Goal: Task Accomplishment & Management: Manage account settings

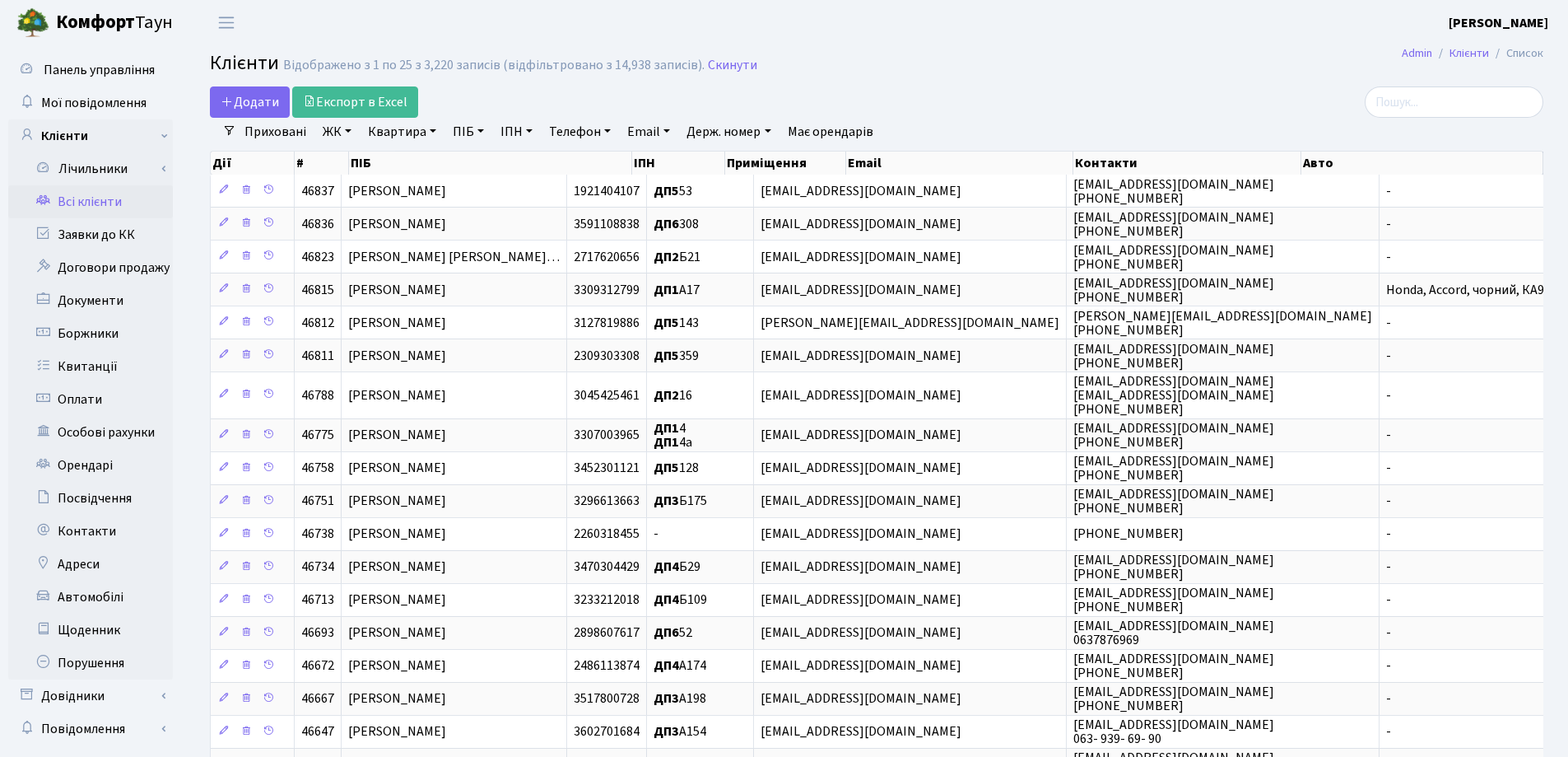
select select "25"
click at [111, 232] on link "Заявки до КК" at bounding box center [90, 235] width 165 height 33
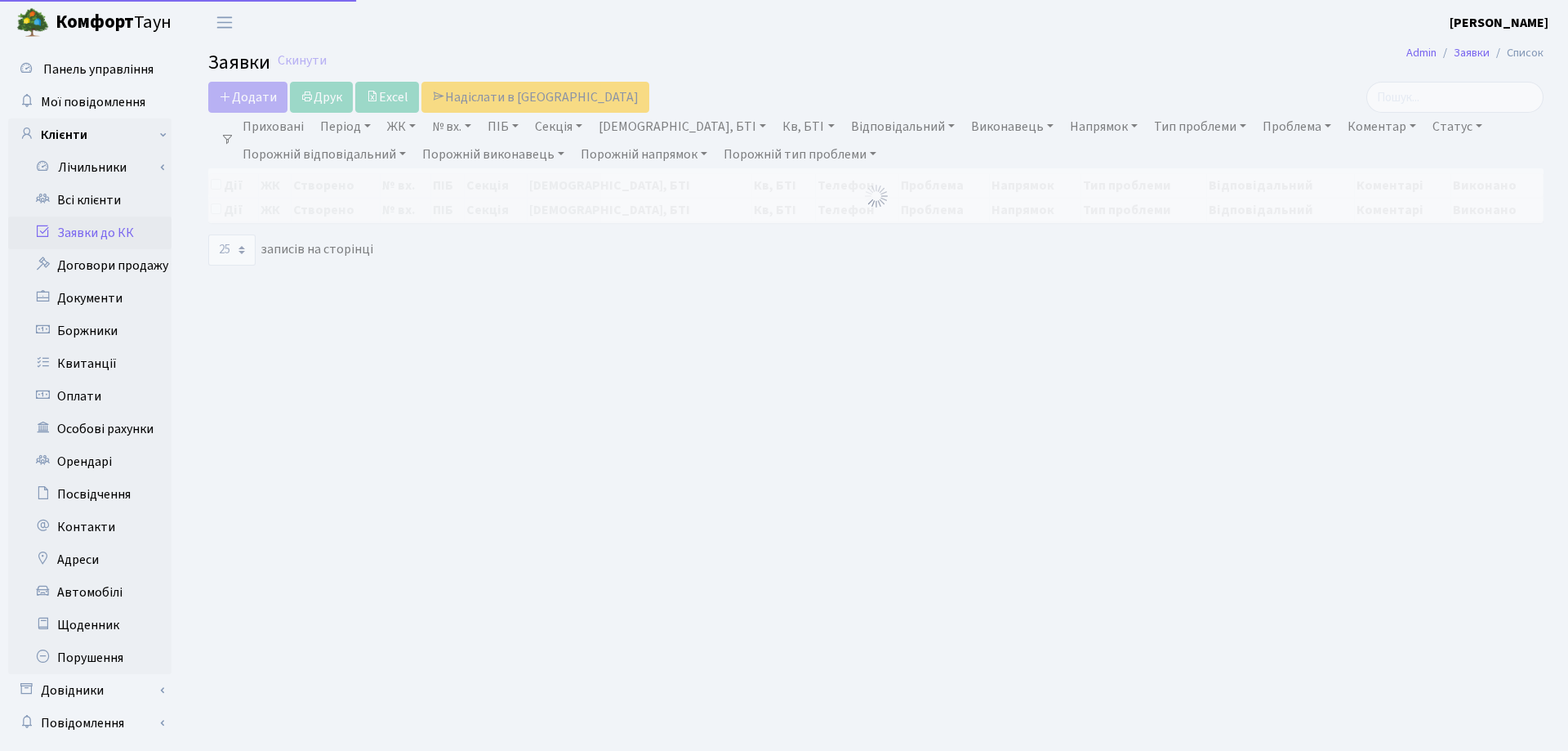
select select "25"
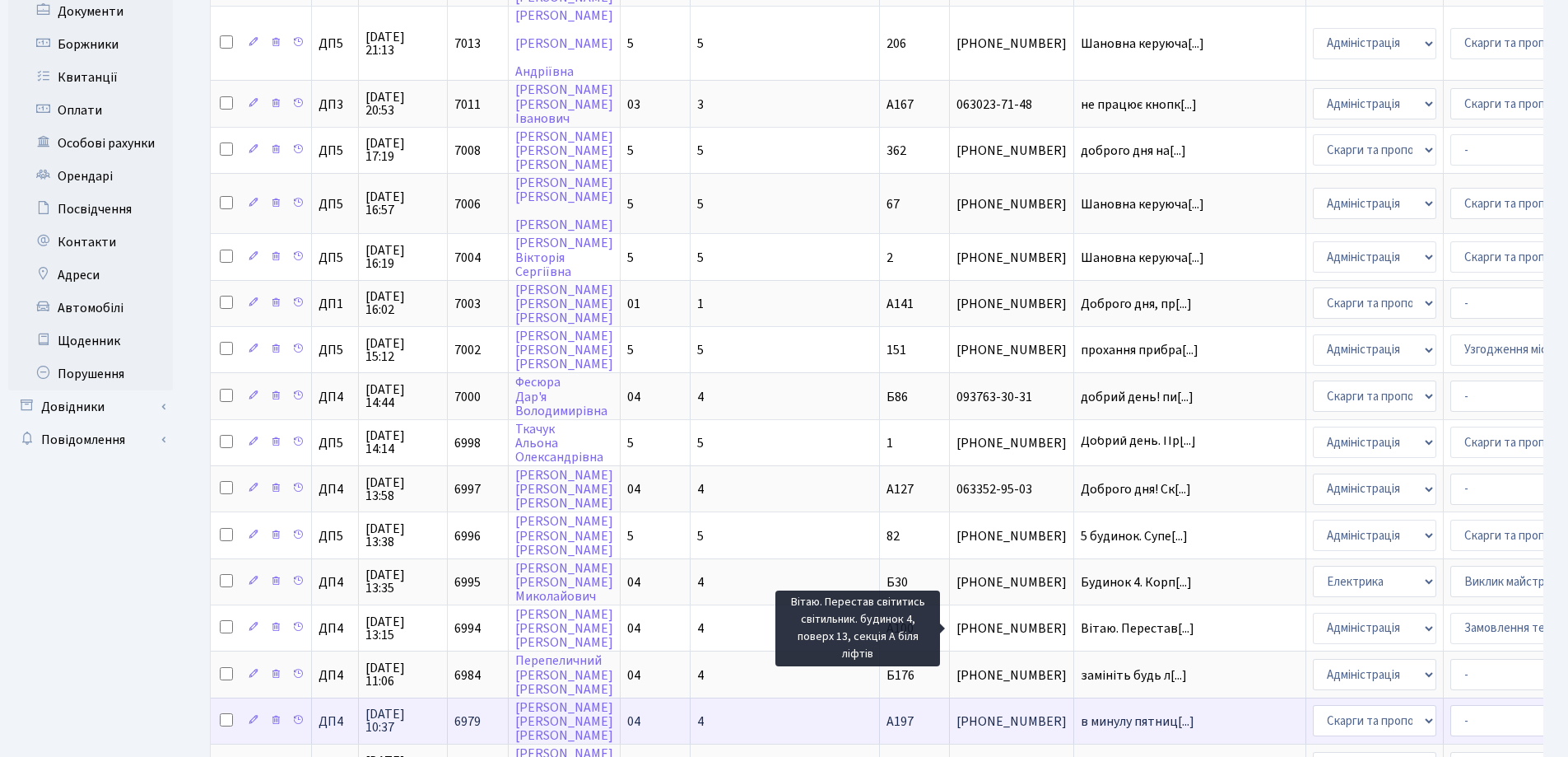
scroll to position [329, 0]
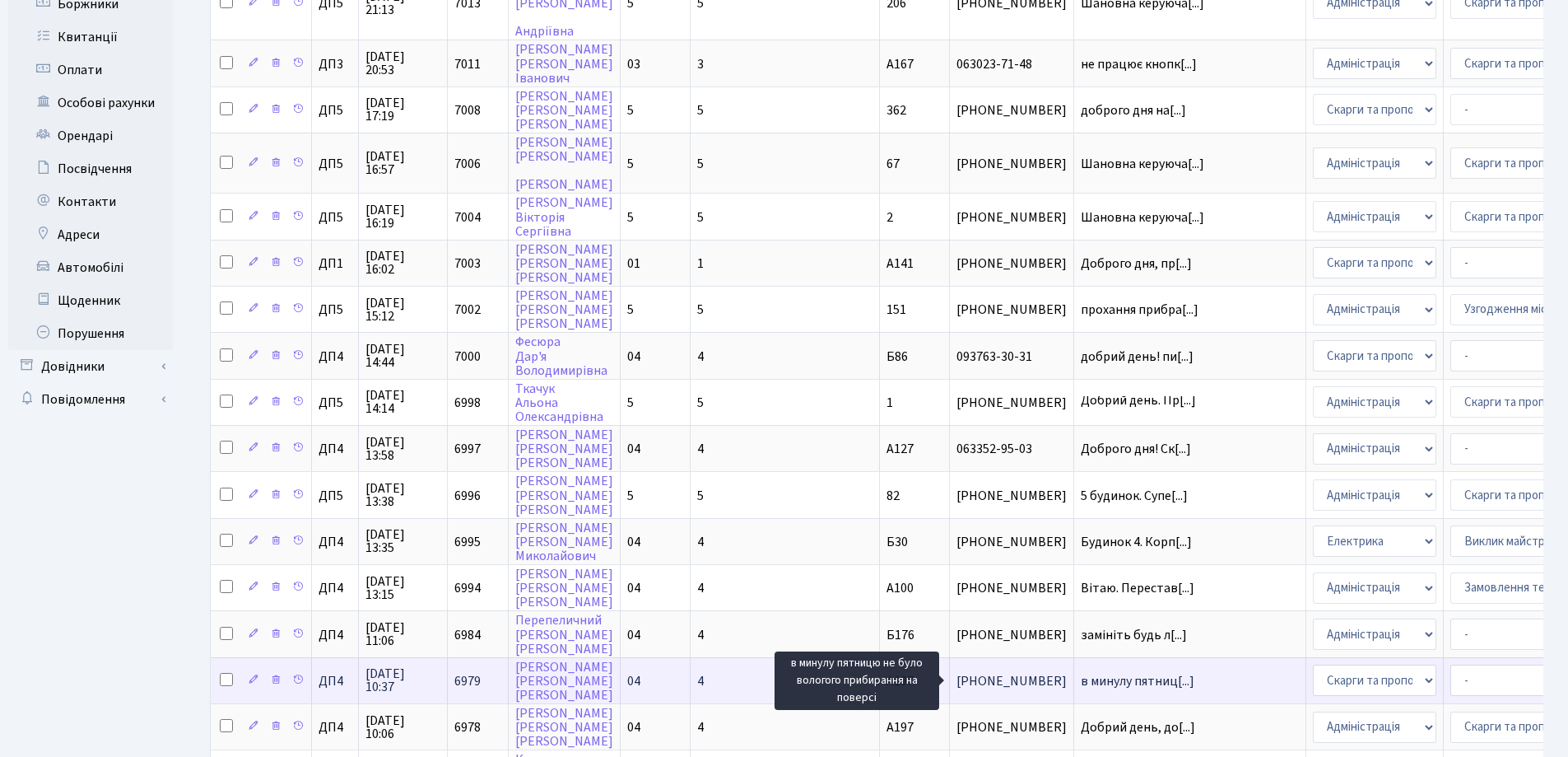
click at [1081, 681] on span "в минулу пятниц[...]" at bounding box center [1137, 681] width 113 height 18
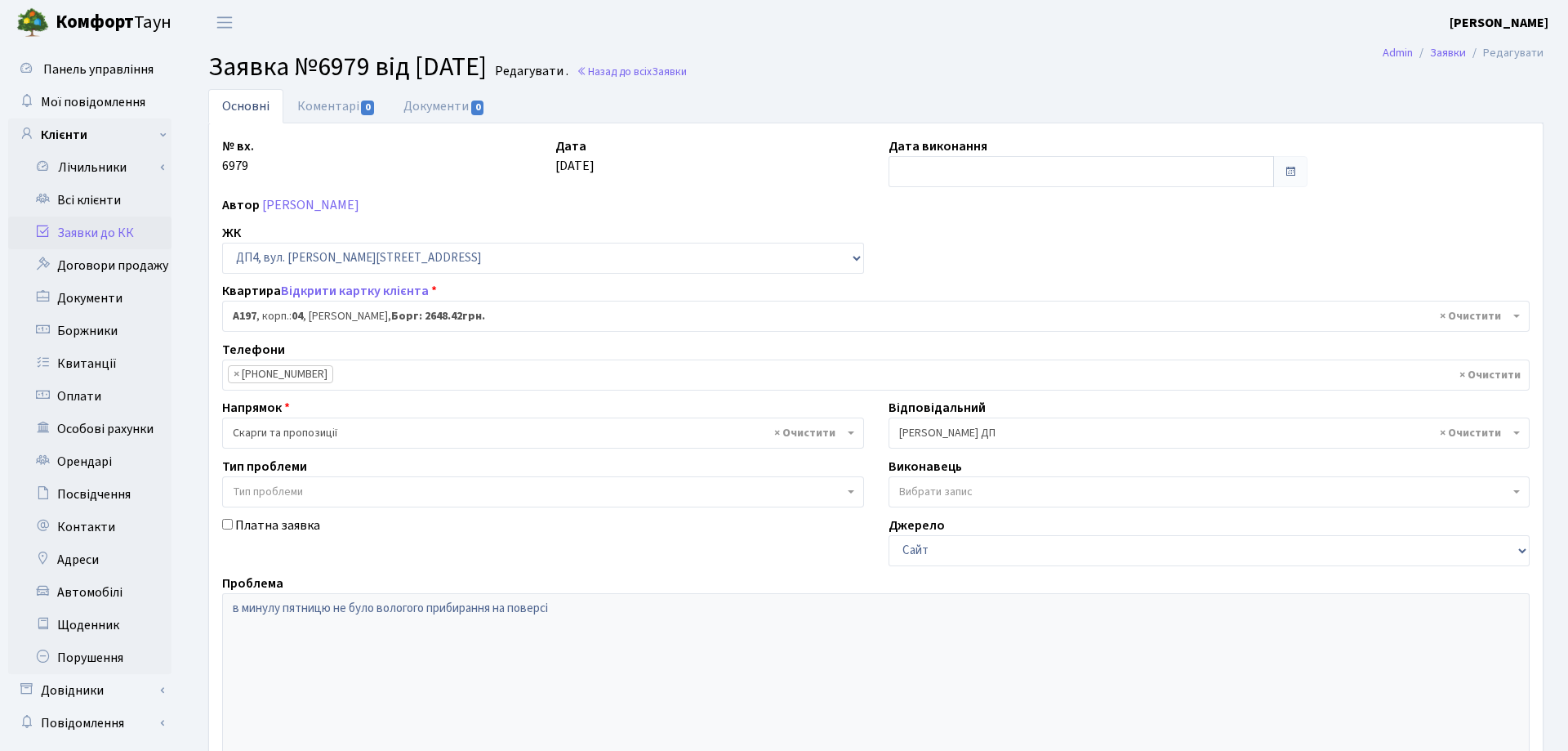
select select "33463"
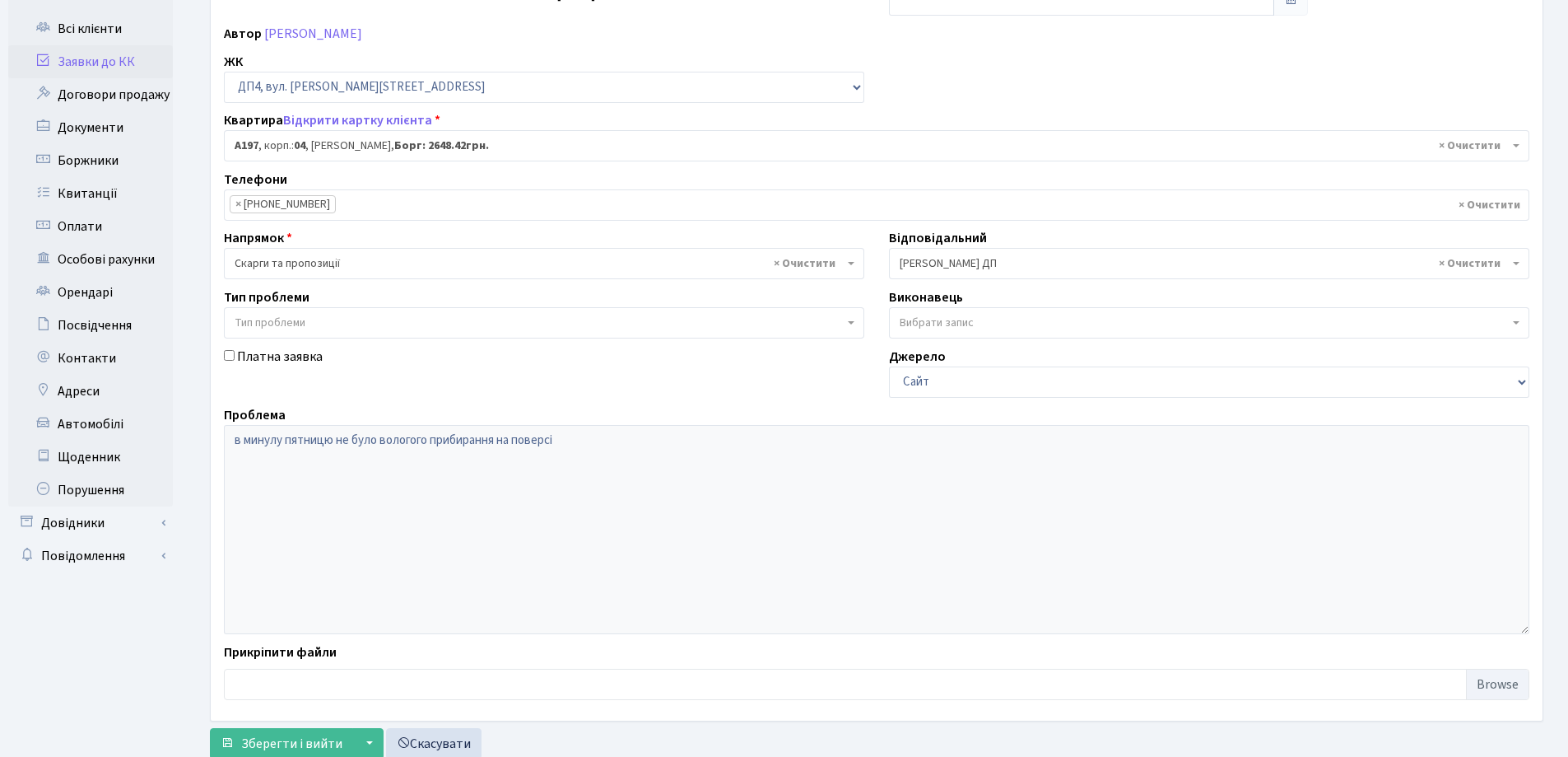
scroll to position [143, 0]
